Goal: Find specific page/section: Find specific page/section

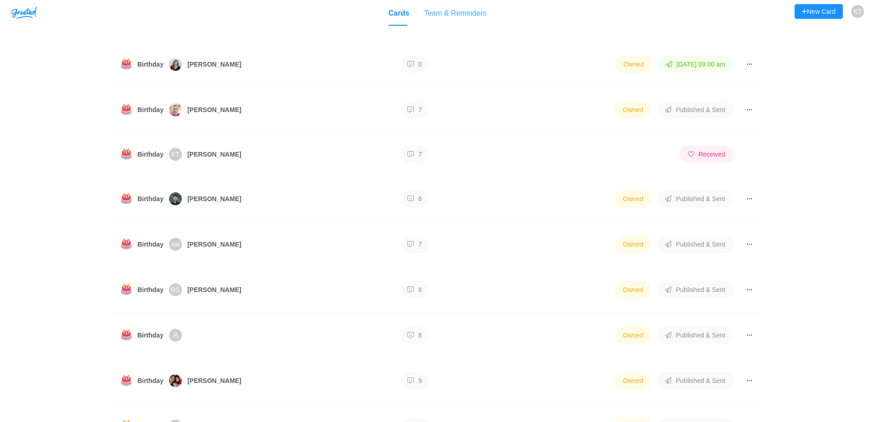
click at [470, 12] on div "Team & Reminders" at bounding box center [455, 13] width 62 height 26
click at [755, 63] on td at bounding box center [753, 64] width 25 height 45
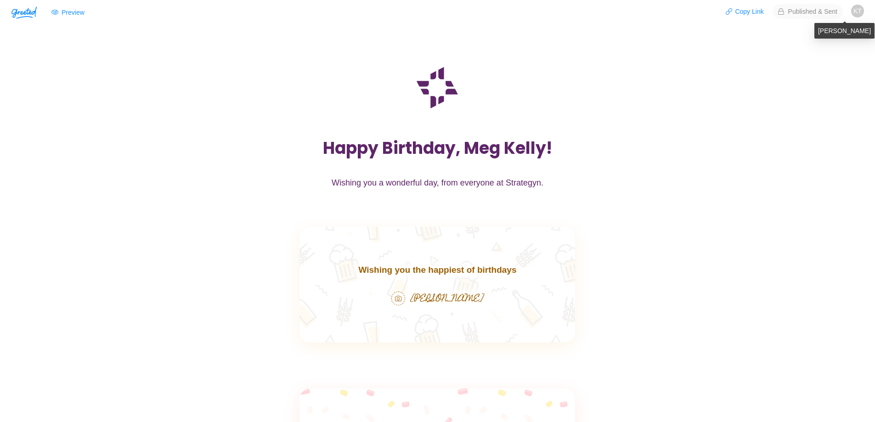
click at [857, 10] on span "KT" at bounding box center [858, 11] width 8 height 13
click at [21, 12] on img "button" at bounding box center [23, 12] width 25 height 12
